Goal: Check status: Check status

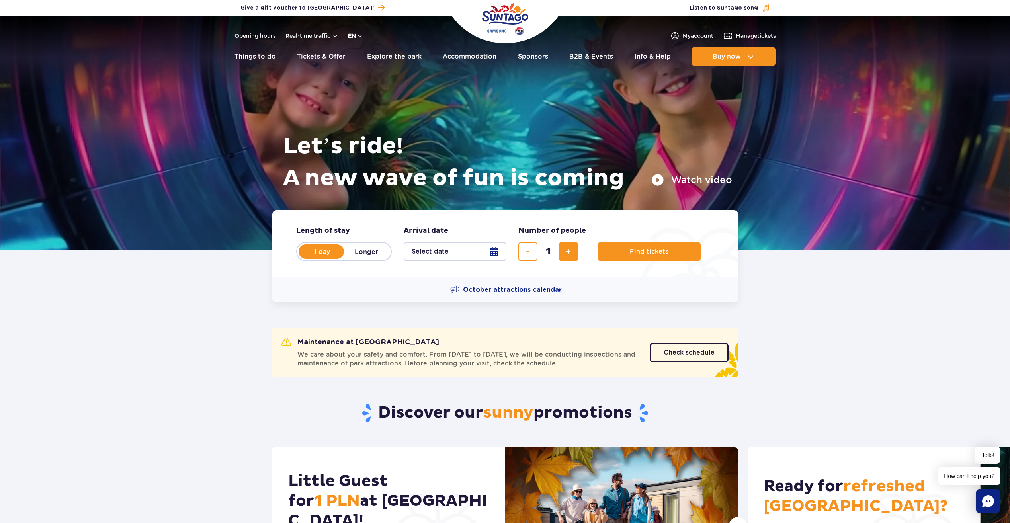
click at [358, 35] on button "en" at bounding box center [355, 36] width 15 height 8
click at [368, 57] on span "PL" at bounding box center [367, 55] width 7 height 8
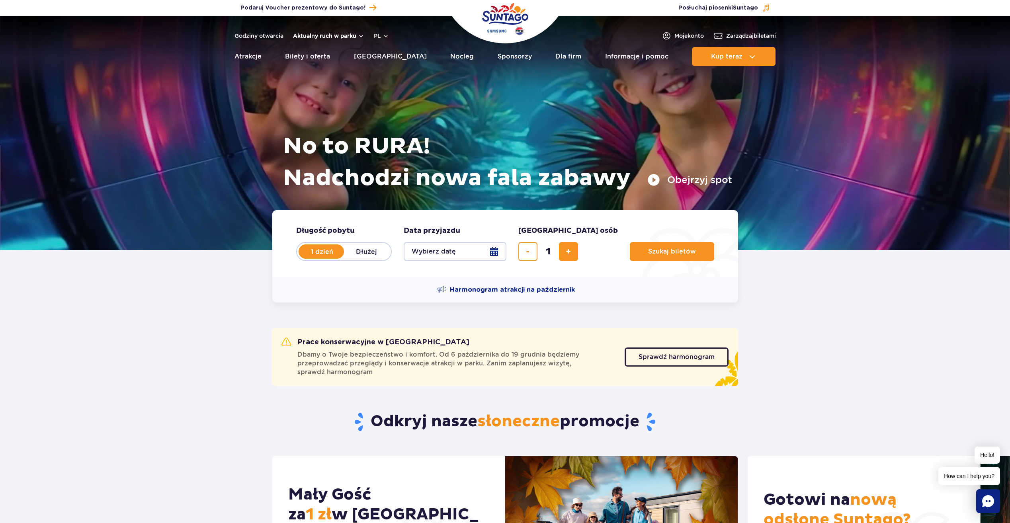
click at [360, 35] on button "Aktualny ruch w parku" at bounding box center [328, 36] width 71 height 6
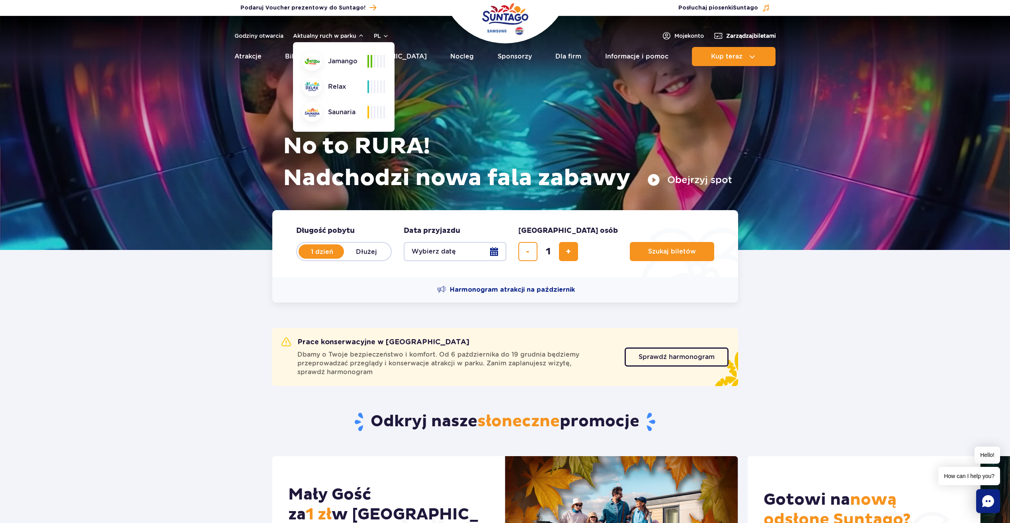
click at [755, 35] on span "Zarządzaj biletami" at bounding box center [751, 36] width 50 height 8
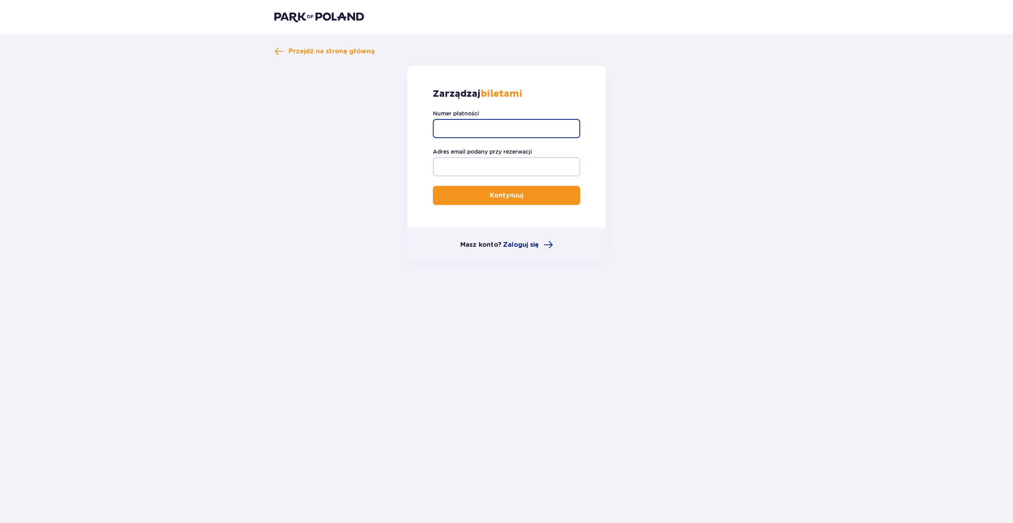
click at [502, 123] on input "Numer płatności" at bounding box center [506, 128] width 147 height 19
drag, startPoint x: 672, startPoint y: 154, endPoint x: 580, endPoint y: 164, distance: 92.5
click at [670, 154] on form "Zarządzaj biletami Numer płatności Adres email podany przy rezerwacji Kontynuuj…" at bounding box center [506, 164] width 464 height 197
click at [494, 167] on input "Adres email podany przy rezerwacji" at bounding box center [506, 166] width 147 height 19
type input "jozefbrzostek@outlook.com"
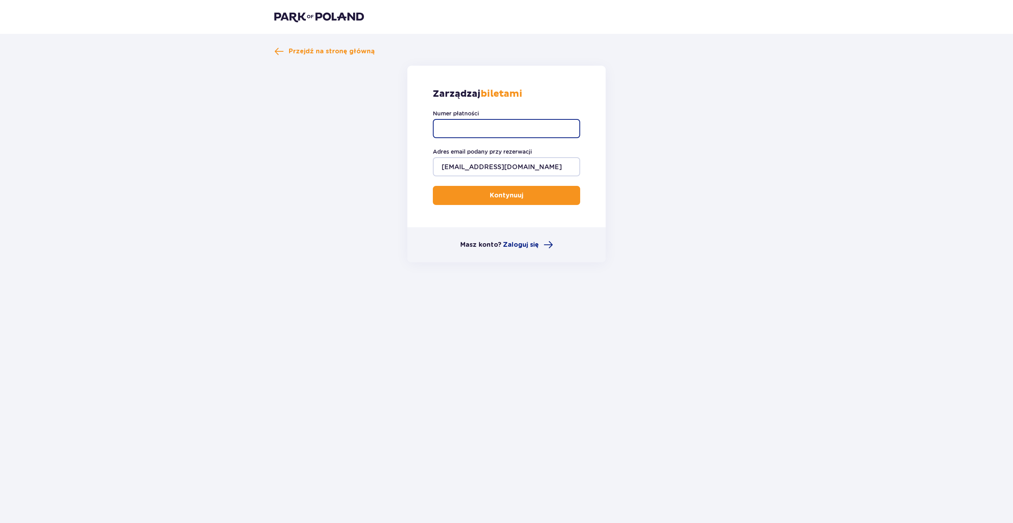
click at [486, 124] on input "Numer płatności" at bounding box center [506, 128] width 147 height 19
paste input "TR-VRC-JCKUNSX"
type input "TR-VRC-JCKUNSX"
click at [524, 194] on span "submit" at bounding box center [525, 196] width 10 height 10
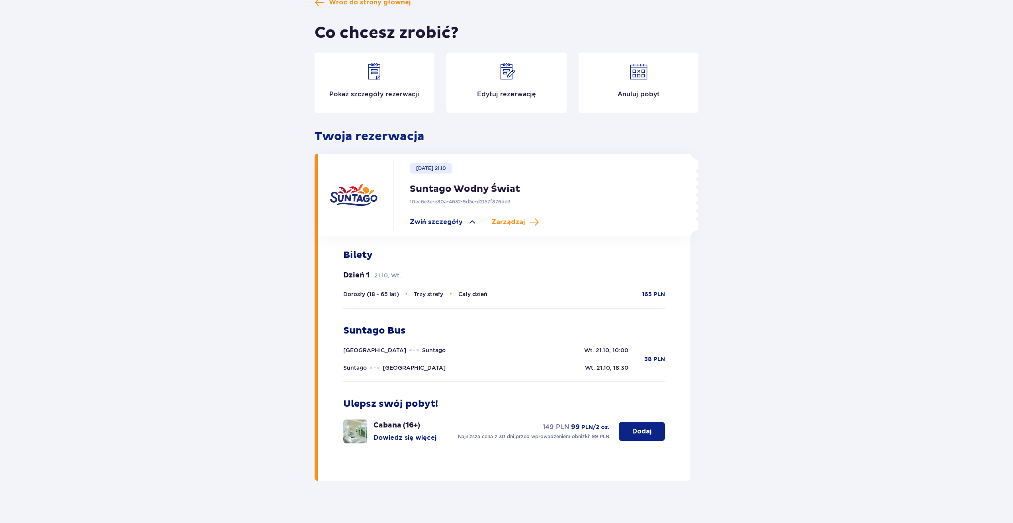
scroll to position [64, 0]
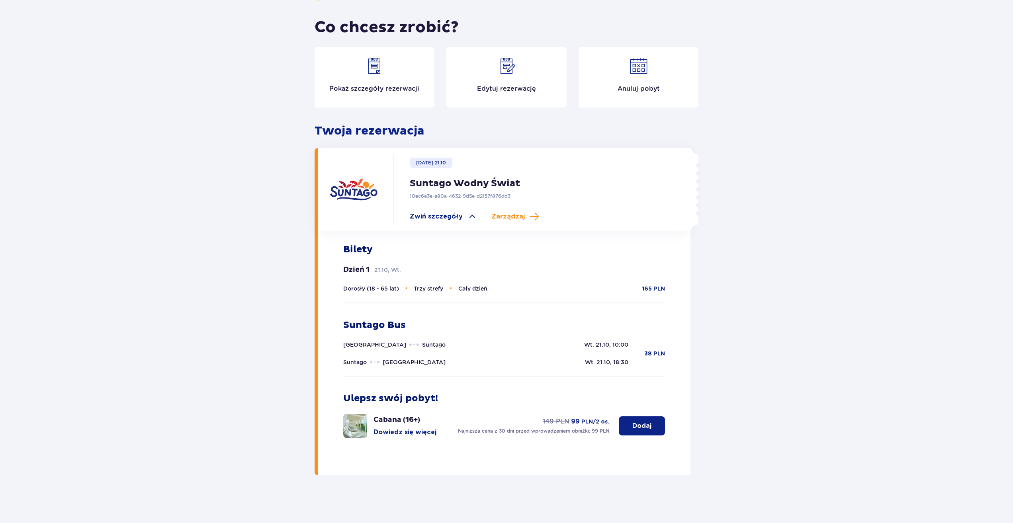
click at [383, 90] on p "Pokaż szczegóły rezerwacji" at bounding box center [374, 88] width 90 height 9
click at [457, 217] on span "Zwiń szczegóły" at bounding box center [436, 216] width 53 height 9
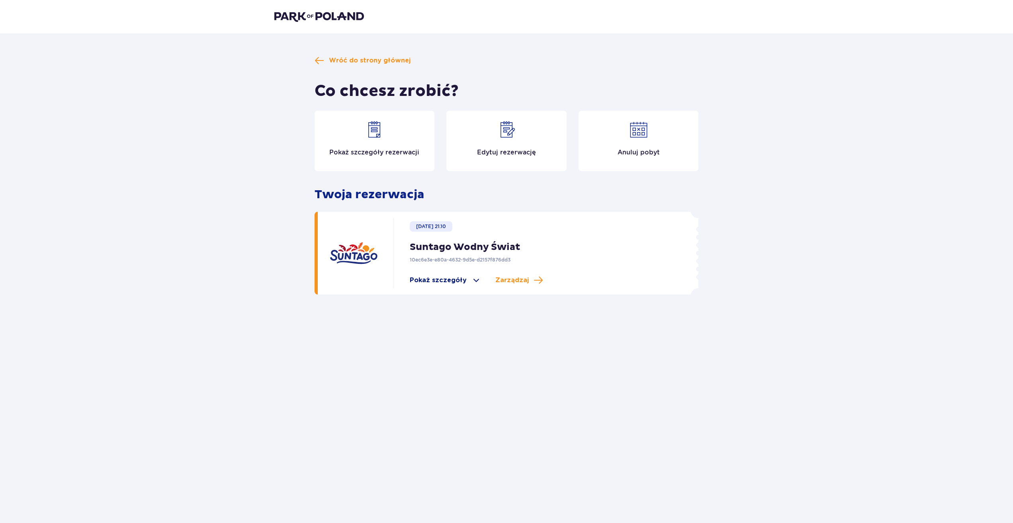
click at [462, 278] on span "Pokaż szczegóły" at bounding box center [438, 280] width 57 height 9
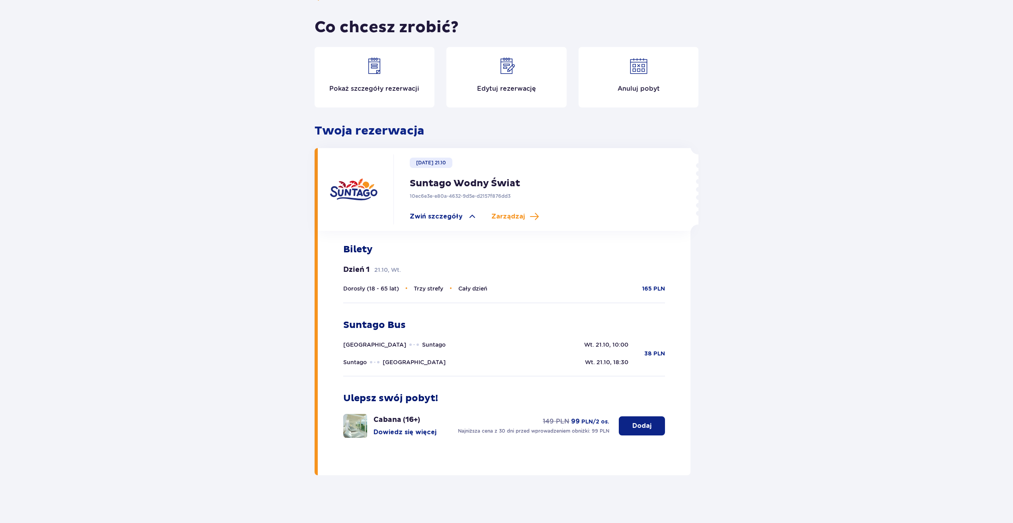
click at [780, 189] on div "Wróć do strony głównej Co chcesz zrobić? Pokaż szczegóły rezerwacji Edytuj reze…" at bounding box center [506, 246] width 1013 height 553
